Goal: Transaction & Acquisition: Purchase product/service

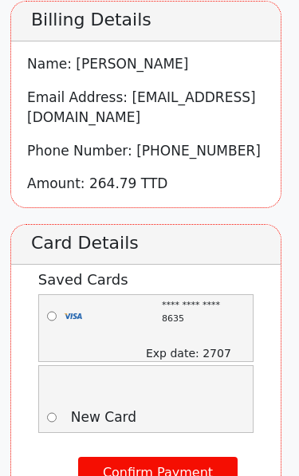
scroll to position [144, 0]
click at [53, 298] on input "radio" at bounding box center [52, 315] width 10 height 37
radio input "true"
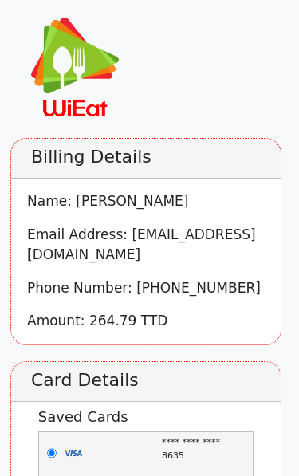
scroll to position [0, 0]
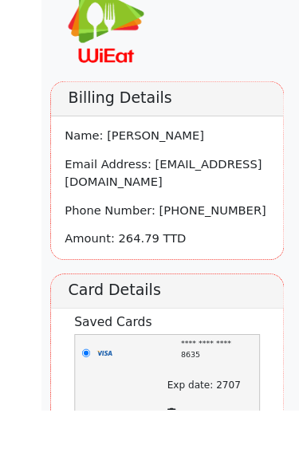
scroll to position [223, 0]
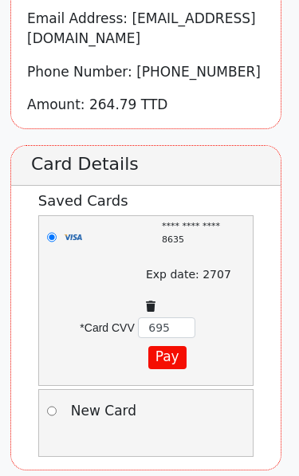
click at [169, 346] on button "Pay" at bounding box center [167, 357] width 38 height 23
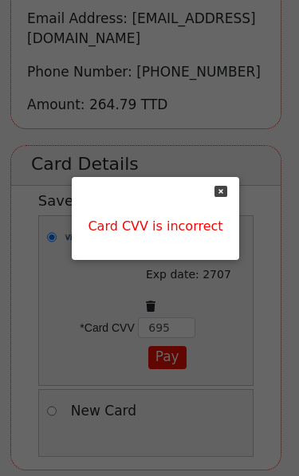
click at [205, 196] on div "Card CVV is incorrect" at bounding box center [155, 218] width 166 height 83
click at [215, 189] on icon at bounding box center [220, 191] width 13 height 13
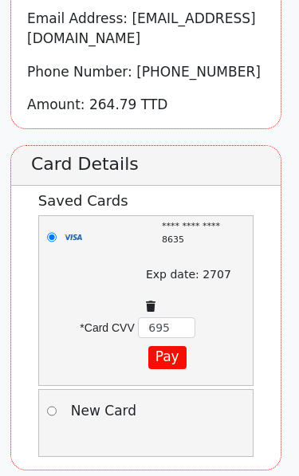
click at [173, 317] on input "695" at bounding box center [166, 327] width 57 height 21
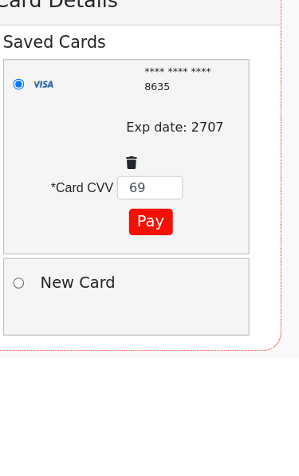
type input "6"
click at [148, 346] on button "Pay" at bounding box center [167, 357] width 38 height 23
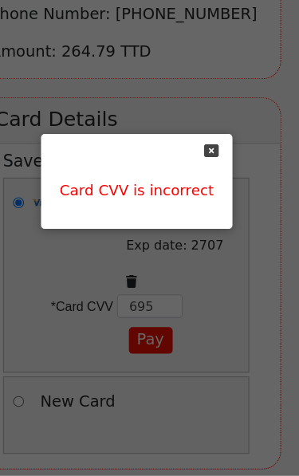
click at [214, 185] on icon at bounding box center [220, 191] width 13 height 13
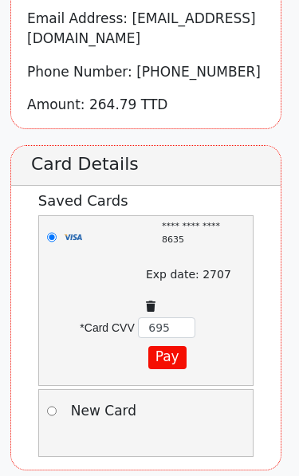
click at [178, 317] on input "695" at bounding box center [166, 327] width 57 height 21
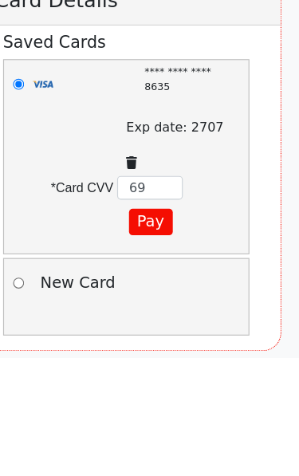
type input "6"
type input "046"
click at [148, 346] on button "Pay" at bounding box center [167, 357] width 38 height 23
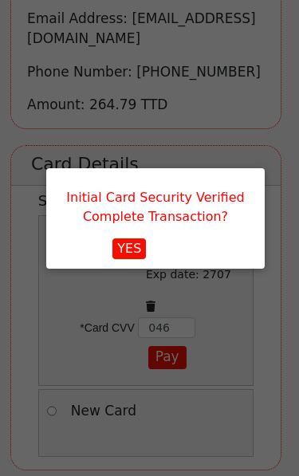
scroll to position [0, 0]
click at [137, 250] on button "YES" at bounding box center [128, 248] width 33 height 21
